Goal: Information Seeking & Learning: Check status

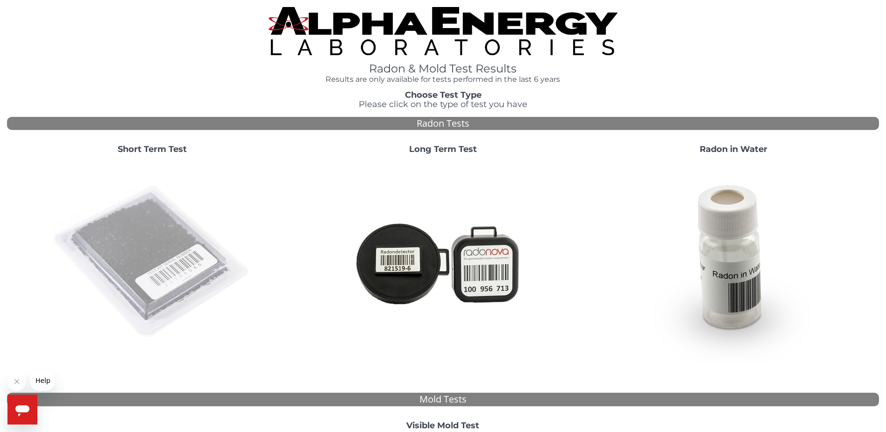
click at [149, 236] on img at bounding box center [152, 262] width 201 height 201
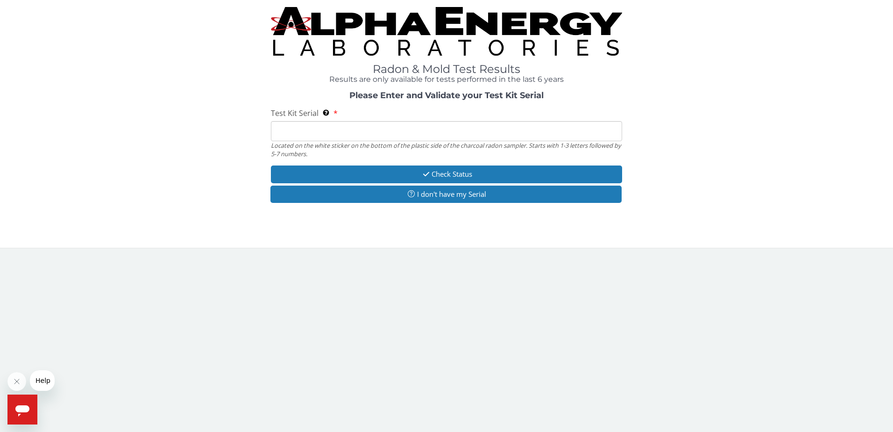
click at [303, 125] on input "Test Kit Serial Located on the white sticker on the bottom of the plastic side …" at bounding box center [447, 131] width 352 height 20
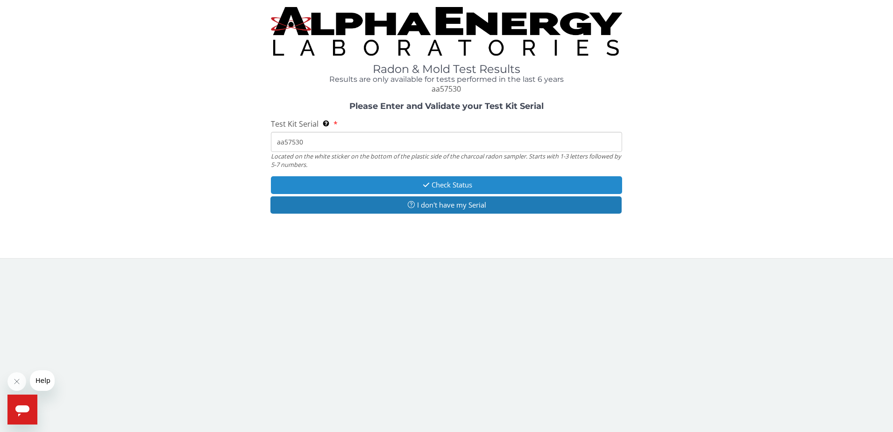
click at [453, 188] on button "Check Status" at bounding box center [447, 184] width 352 height 17
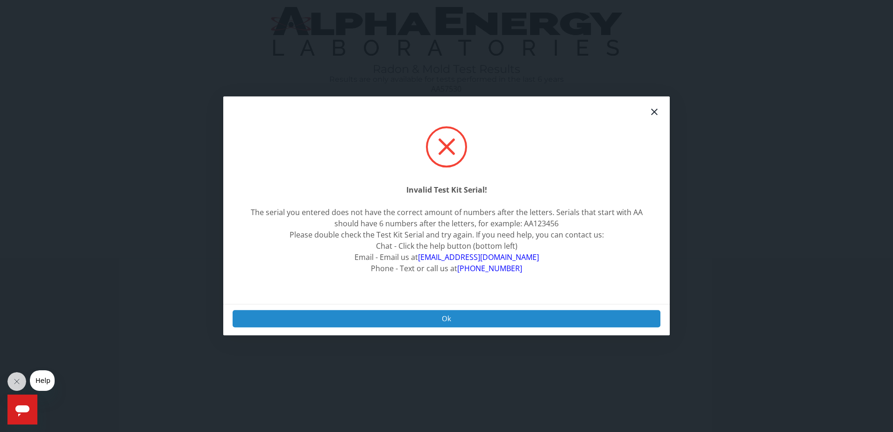
click at [450, 318] on button "Ok" at bounding box center [447, 318] width 428 height 17
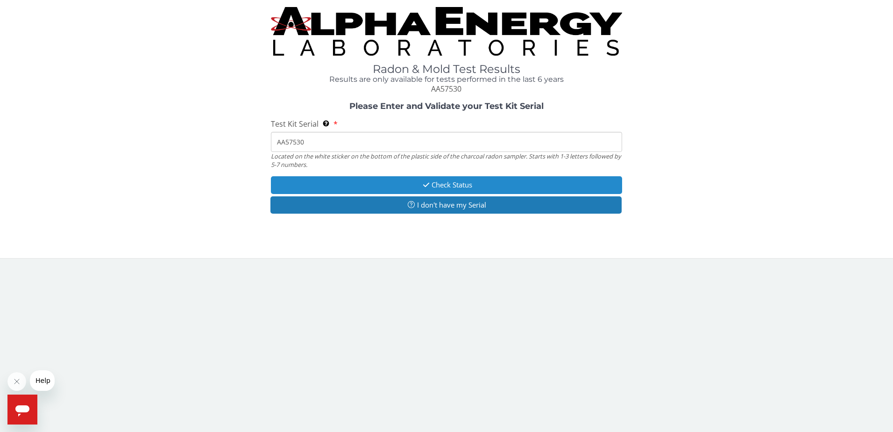
click at [435, 186] on button "Check Status" at bounding box center [447, 184] width 352 height 17
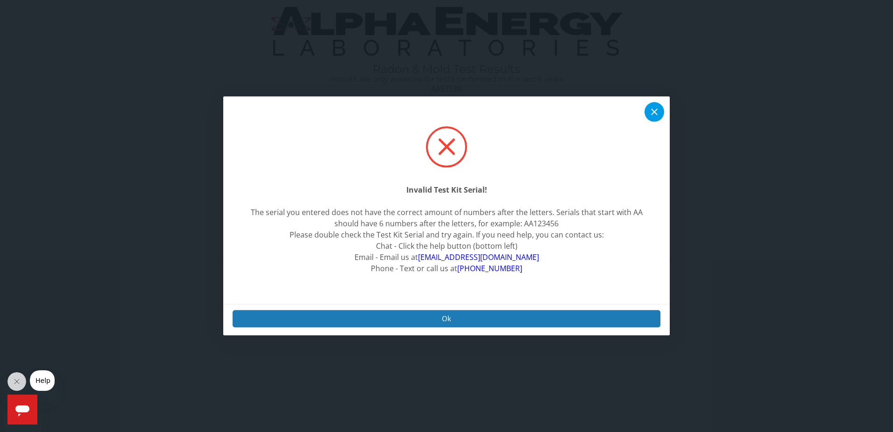
click at [658, 114] on icon at bounding box center [654, 112] width 11 height 11
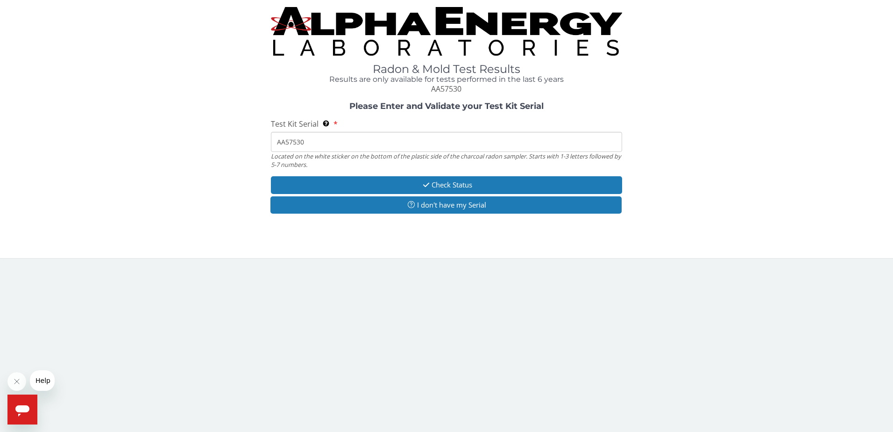
click at [350, 143] on input "AA57530" at bounding box center [447, 142] width 352 height 20
click at [349, 143] on input "AA57530" at bounding box center [447, 142] width 352 height 20
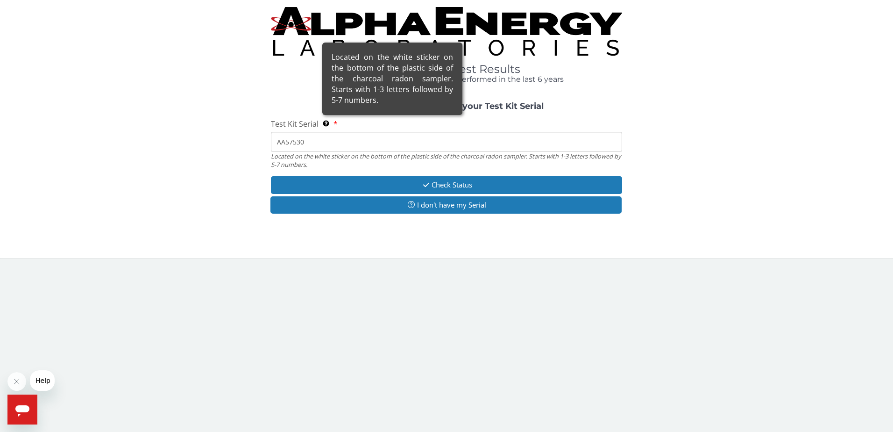
click at [324, 114] on div "Located on the white sticker on the bottom of the plastic side of the charcoal …" at bounding box center [392, 79] width 140 height 72
click at [324, 132] on input "AA57530" at bounding box center [447, 142] width 352 height 20
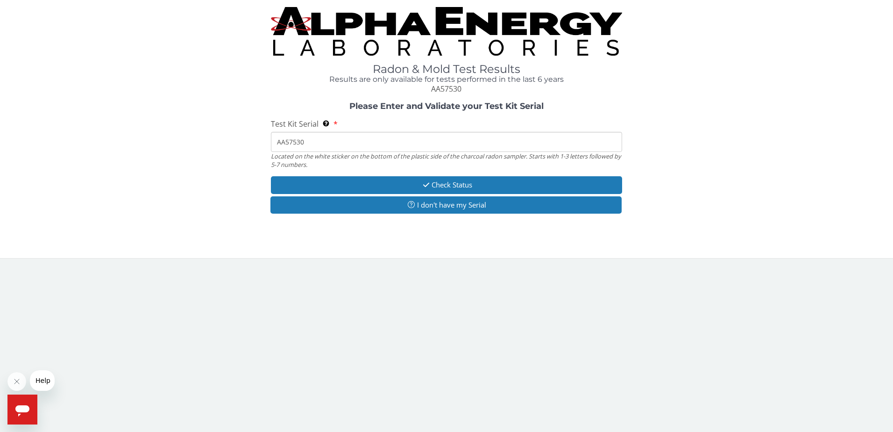
click at [310, 143] on input "AA57530" at bounding box center [447, 142] width 352 height 20
click at [298, 143] on input "AA57530" at bounding box center [447, 142] width 352 height 20
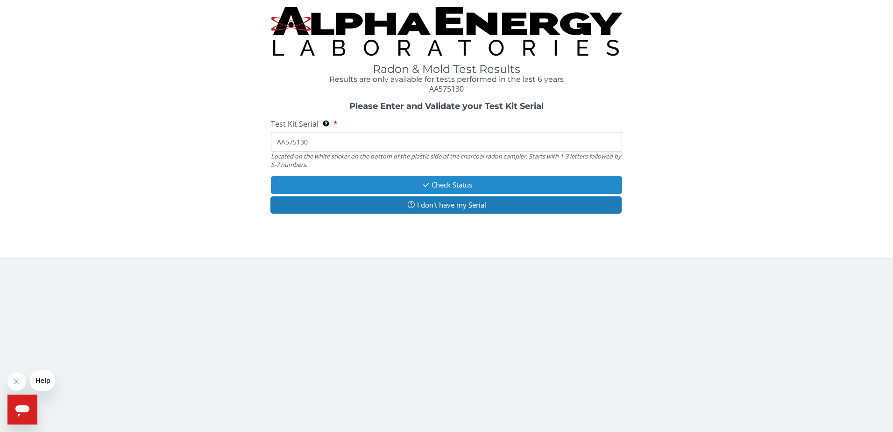
type input "AA575130"
click at [392, 183] on button "Check Status" at bounding box center [447, 184] width 352 height 17
